Goal: Task Accomplishment & Management: Use online tool/utility

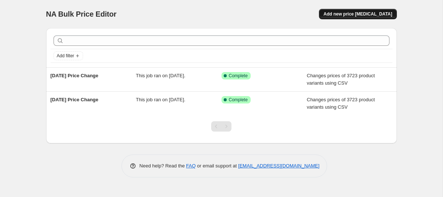
click at [373, 12] on span "Add new price [MEDICAL_DATA]" at bounding box center [357, 14] width 69 height 6
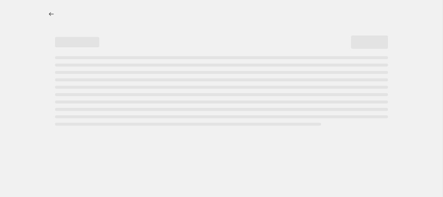
select select "percentage"
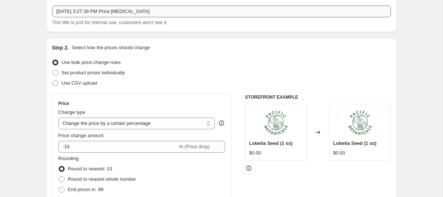
scroll to position [46, 0]
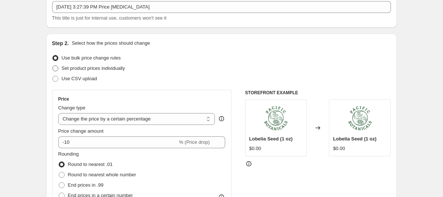
click at [114, 68] on span "Set product prices individually" at bounding box center [93, 68] width 63 height 6
click at [53, 66] on input "Set product prices individually" at bounding box center [52, 65] width 0 height 0
radio input "true"
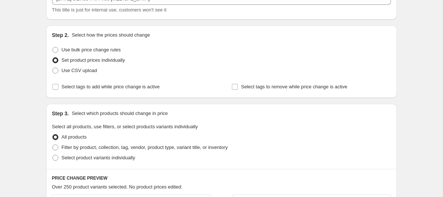
scroll to position [56, 0]
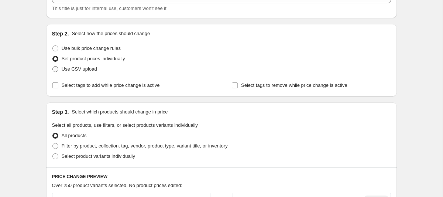
click at [85, 71] on span "Use CSV upload" at bounding box center [79, 69] width 35 height 6
click at [53, 66] on input "Use CSV upload" at bounding box center [52, 66] width 0 height 0
radio input "true"
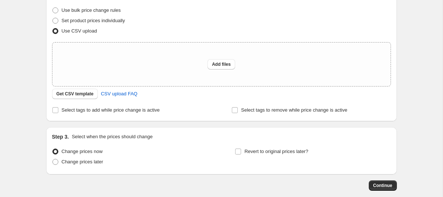
scroll to position [98, 0]
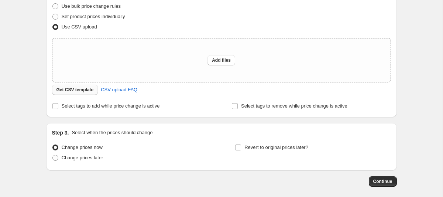
click at [86, 90] on span "Get CSV template" at bounding box center [74, 90] width 37 height 6
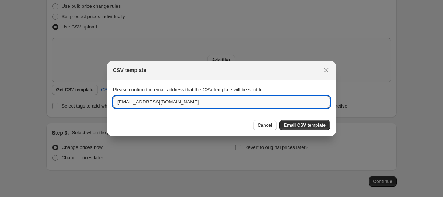
click at [203, 104] on input "[EMAIL_ADDRESS][DOMAIN_NAME]" at bounding box center [221, 102] width 217 height 12
type input "[EMAIL_ADDRESS][DOMAIN_NAME]"
click at [292, 125] on span "Email CSV template" at bounding box center [305, 125] width 42 height 6
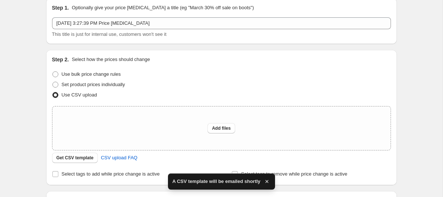
scroll to position [42, 0]
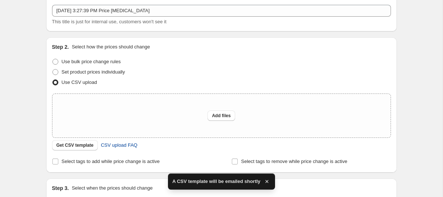
click at [128, 144] on span "CSV upload FAQ" at bounding box center [119, 144] width 37 height 7
